Goal: Use online tool/utility: Utilize a website feature to perform a specific function

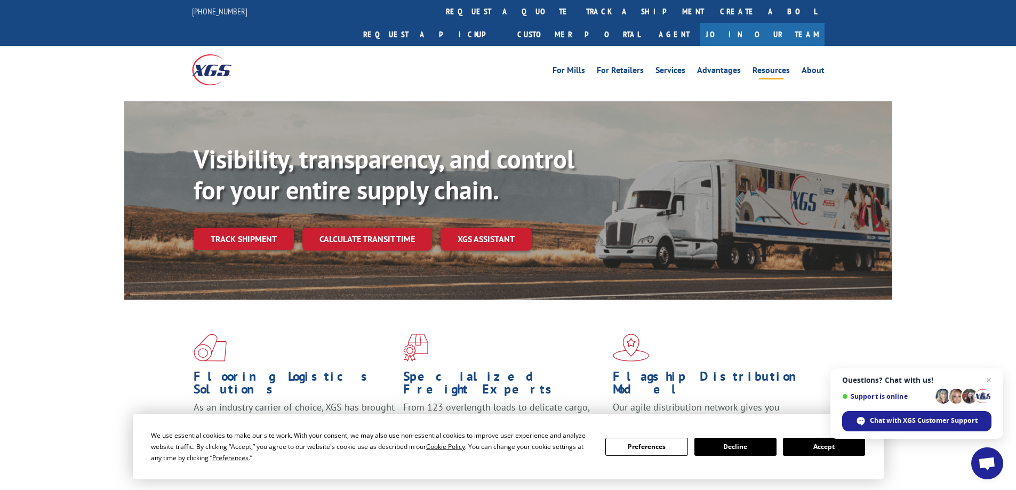
click at [769, 66] on link "Resources" at bounding box center [771, 72] width 37 height 12
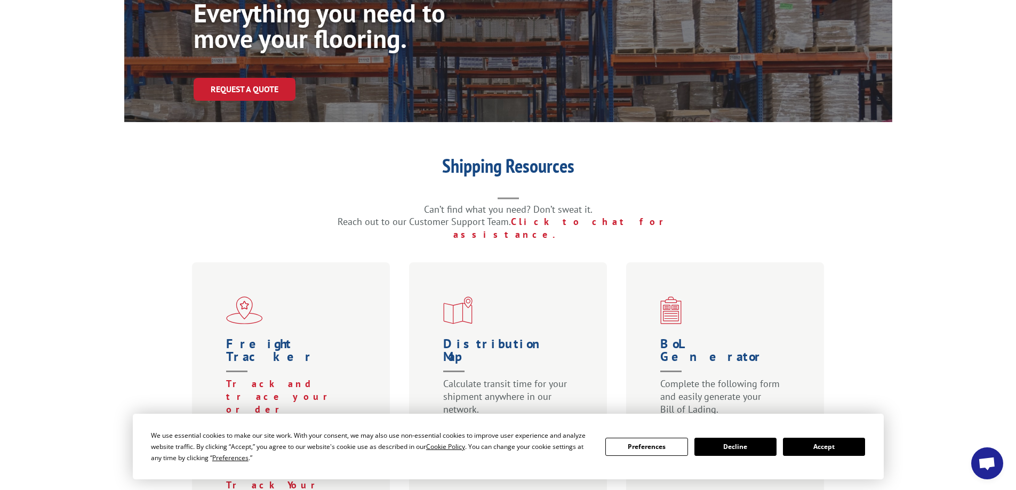
scroll to position [213, 0]
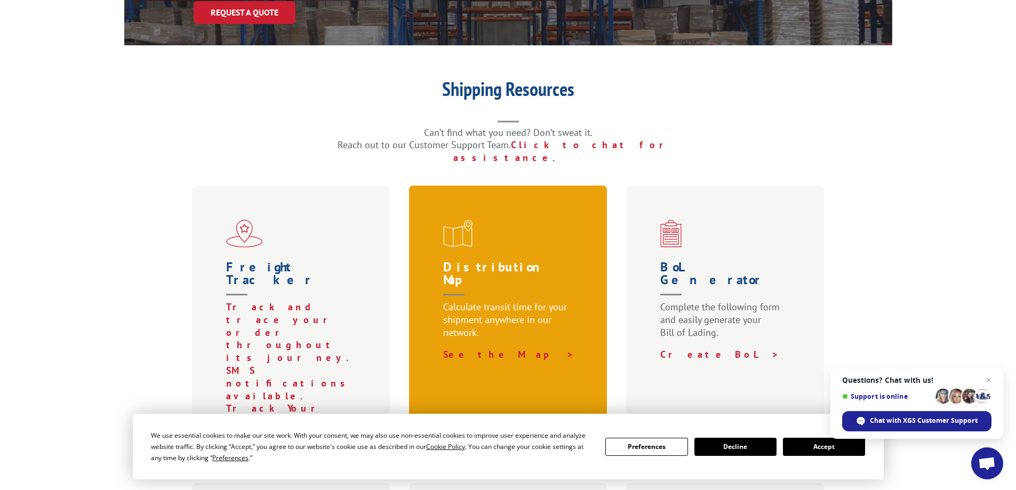
click at [477, 220] on span at bounding box center [510, 234] width 134 height 28
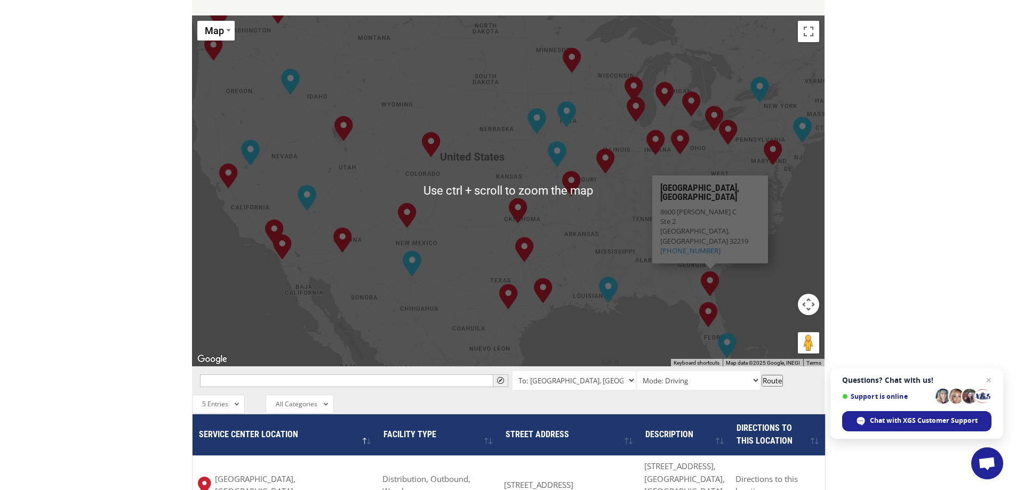
scroll to position [480, 0]
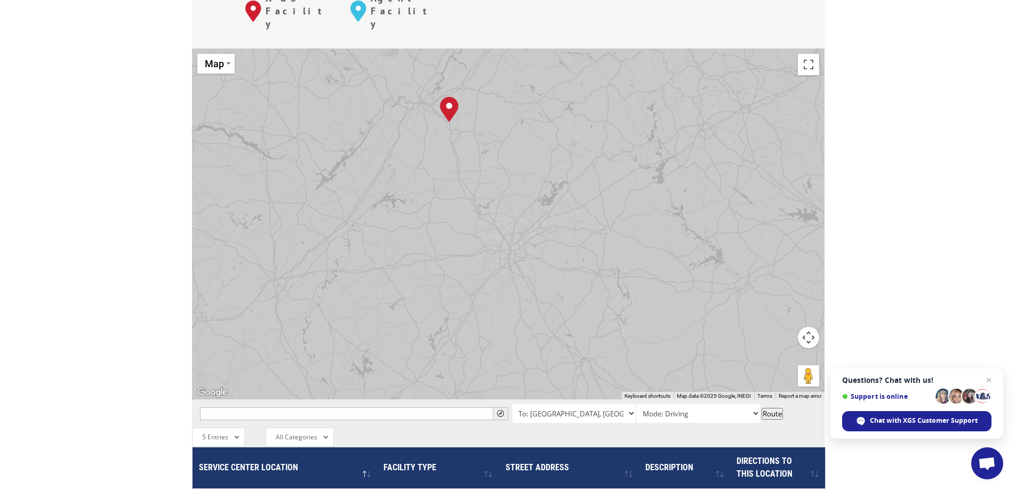
drag, startPoint x: 393, startPoint y: 115, endPoint x: 671, endPoint y: 279, distance: 322.6
click at [671, 279] on div "[GEOGRAPHIC_DATA], [GEOGRAPHIC_DATA] [GEOGRAPHIC_DATA], [GEOGRAPHIC_DATA] [GEOG…" at bounding box center [508, 224] width 633 height 351
drag, startPoint x: 475, startPoint y: 159, endPoint x: 454, endPoint y: 274, distance: 116.6
click at [453, 287] on div "[GEOGRAPHIC_DATA], [GEOGRAPHIC_DATA] [GEOGRAPHIC_DATA], [GEOGRAPHIC_DATA] [GEOG…" at bounding box center [508, 224] width 633 height 351
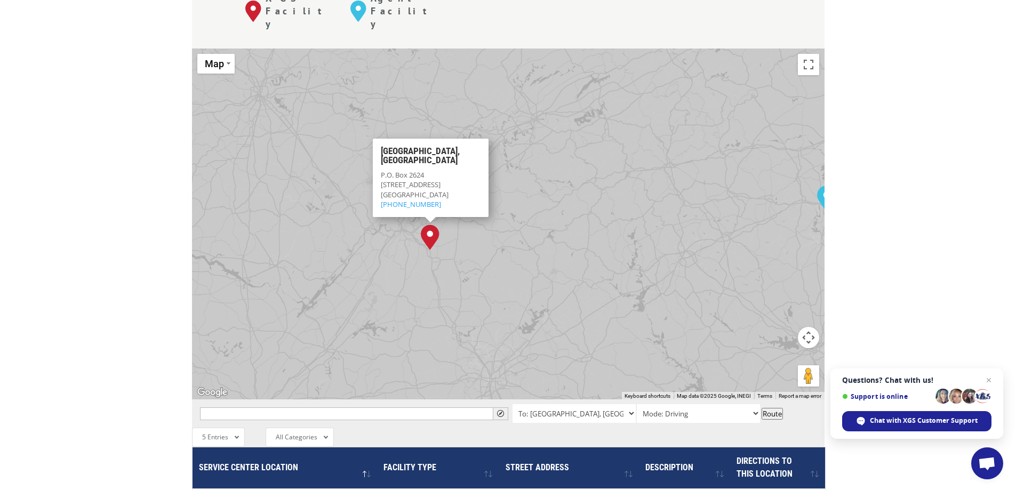
click at [425, 225] on img "Tunnel Hill, GA" at bounding box center [430, 238] width 19 height 26
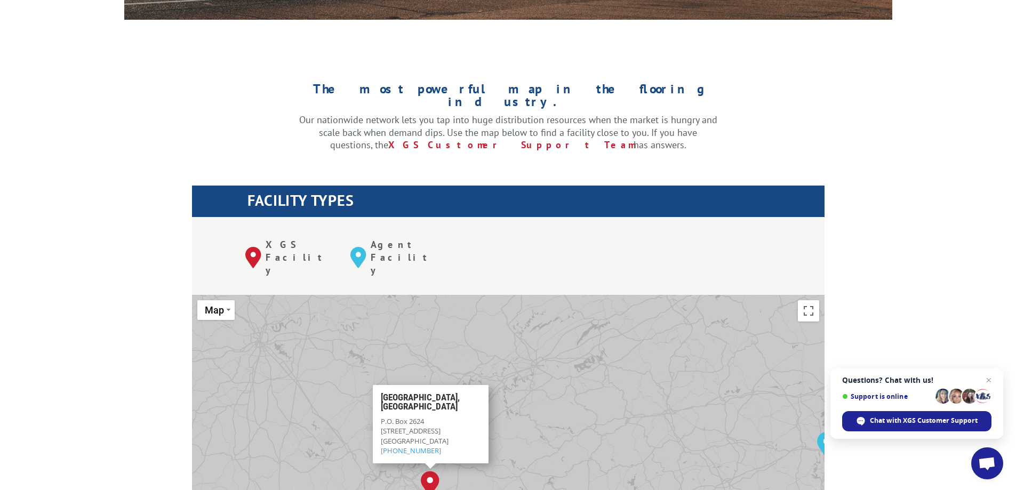
scroll to position [384, 0]
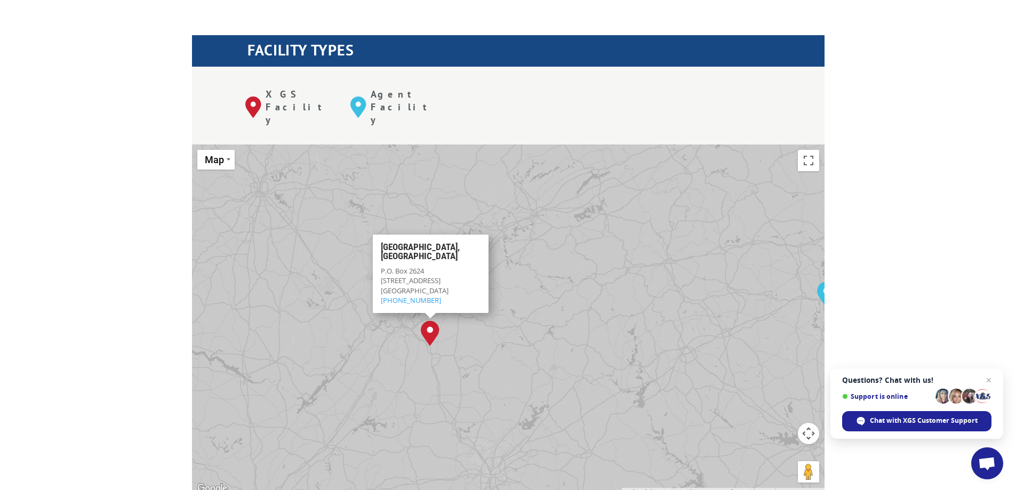
click at [415, 235] on div "[GEOGRAPHIC_DATA], [GEOGRAPHIC_DATA] P.O. [STREET_ADDRESS] (844) 947-7447" at bounding box center [430, 274] width 116 height 78
click at [428, 321] on img "Tunnel Hill, GA" at bounding box center [430, 334] width 19 height 26
click at [429, 321] on img "Tunnel Hill, GA" at bounding box center [430, 334] width 19 height 26
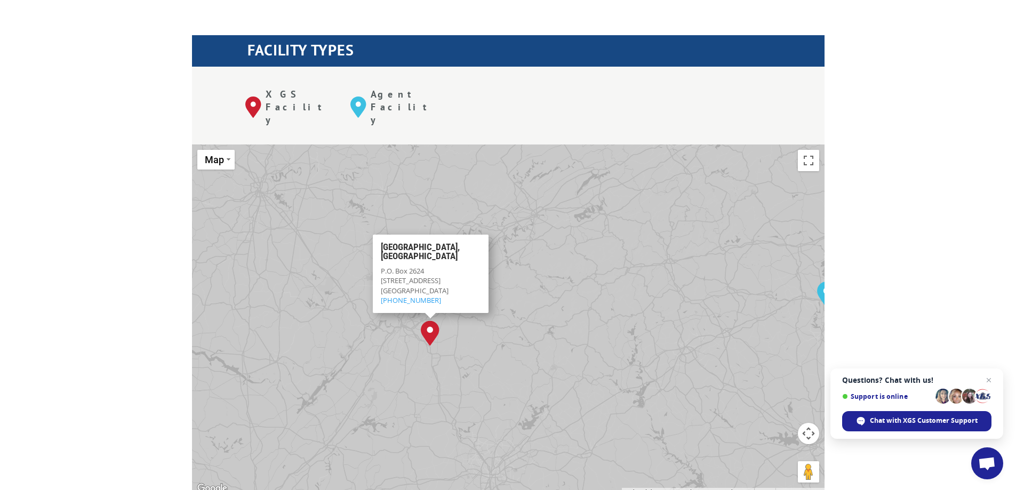
click at [429, 321] on img "Tunnel Hill, GA" at bounding box center [430, 334] width 19 height 26
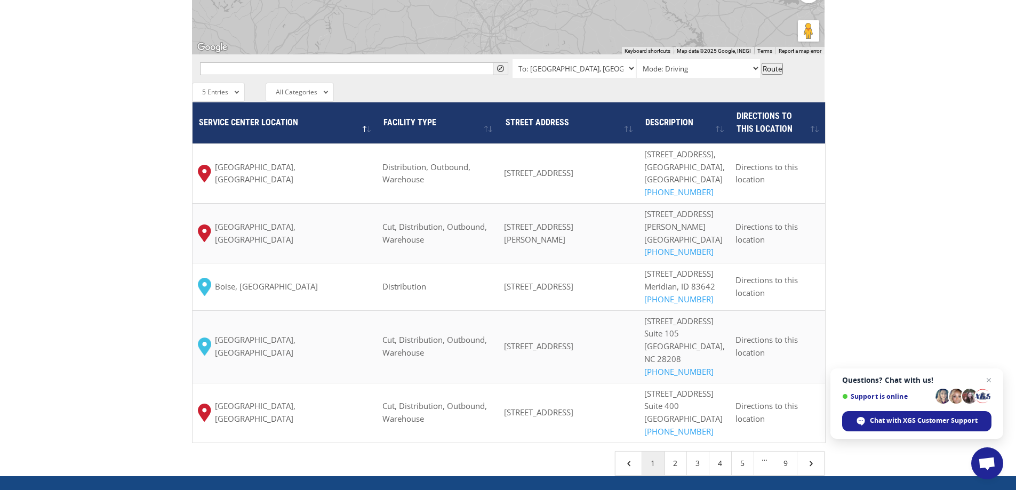
scroll to position [785, 0]
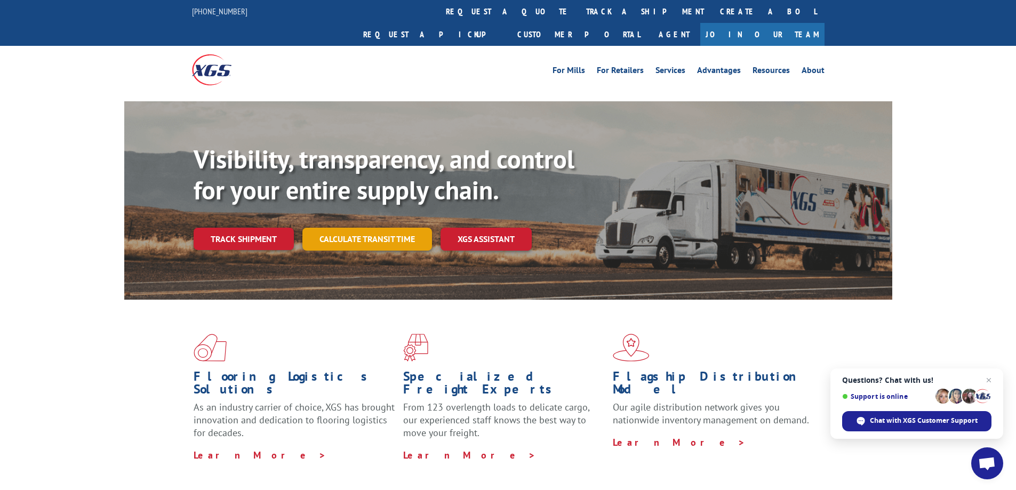
click at [357, 228] on link "Calculate transit time" at bounding box center [368, 239] width 130 height 23
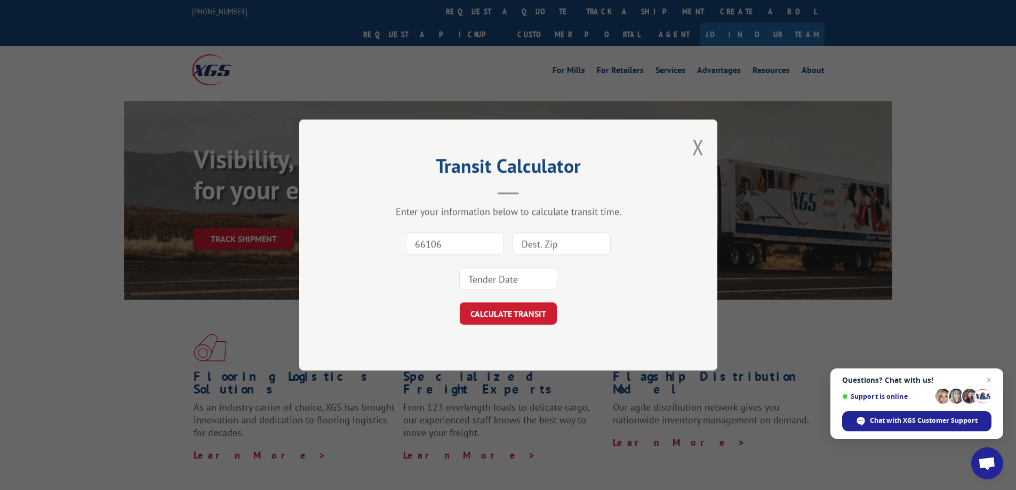
type input "66106"
type input "30755"
click at [489, 281] on input at bounding box center [508, 279] width 98 height 22
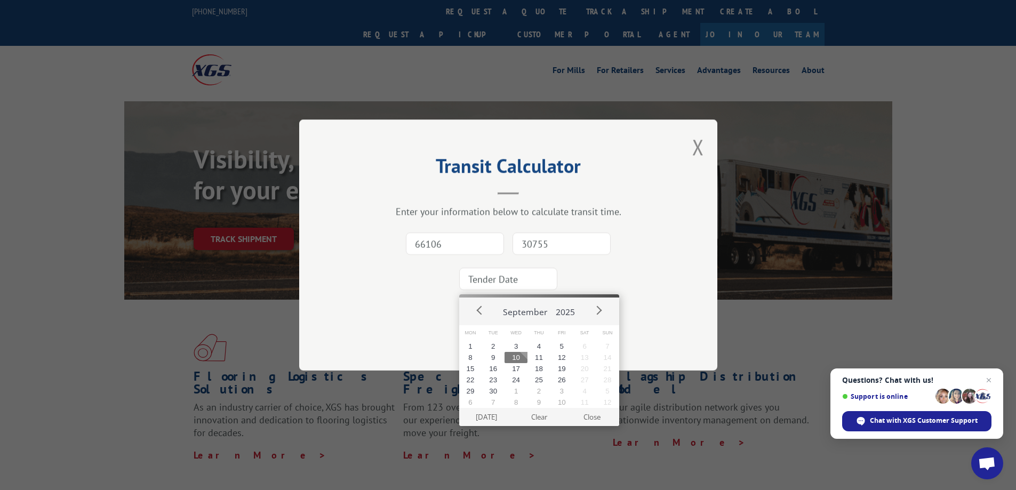
click at [513, 357] on button "10" at bounding box center [516, 357] width 23 height 11
drag, startPoint x: 528, startPoint y: 281, endPoint x: 448, endPoint y: 279, distance: 79.5
click at [448, 279] on div "66106 30755 2025-09-10" at bounding box center [509, 261] width 312 height 70
click at [540, 361] on button "11" at bounding box center [539, 357] width 23 height 11
type input "2025-09-11"
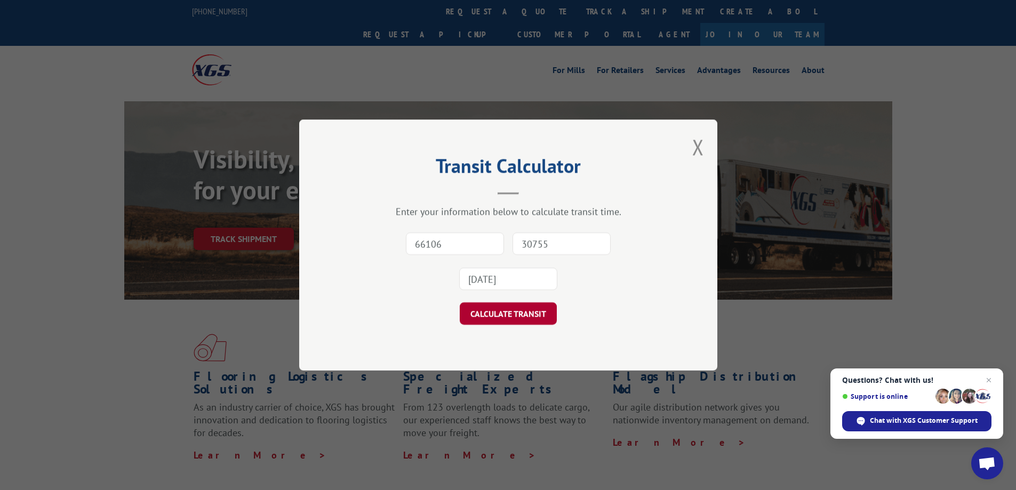
click at [504, 315] on button "CALCULATE TRANSIT" at bounding box center [508, 314] width 97 height 22
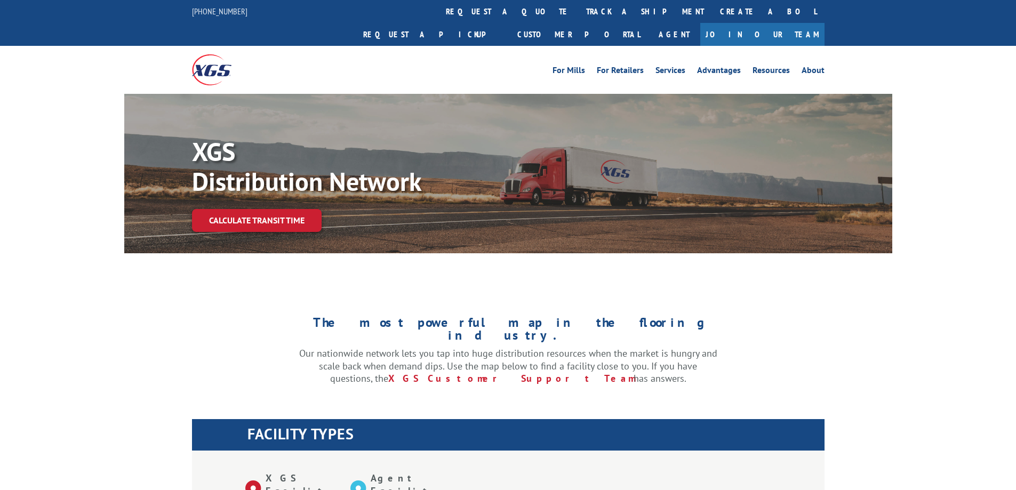
scroll to position [320, 0]
